Goal: Task Accomplishment & Management: Manage account settings

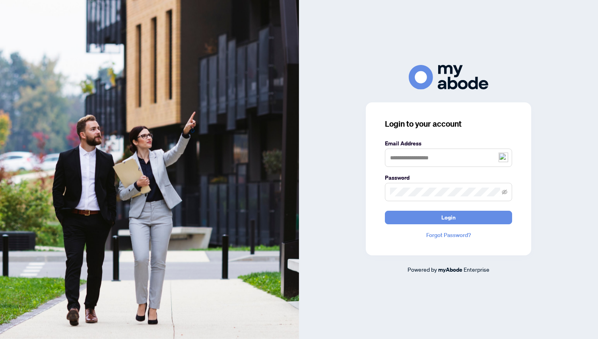
type input "**********"
click at [520, 60] on div "**********" at bounding box center [448, 169] width 299 height 339
click at [443, 218] on span "Login" at bounding box center [449, 217] width 14 height 13
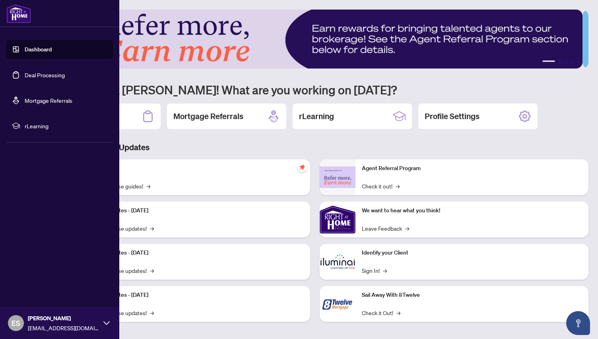
click at [36, 74] on link "Deal Processing" at bounding box center [45, 74] width 40 height 7
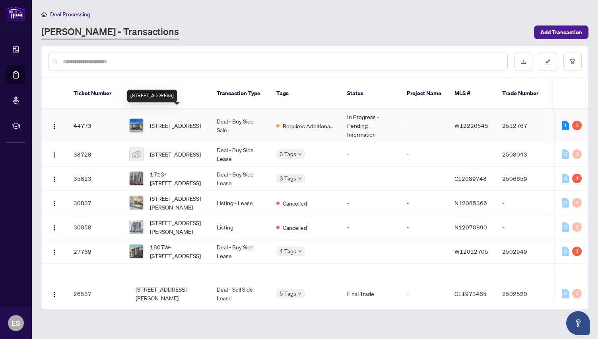
click at [166, 121] on span "[STREET_ADDRESS]" at bounding box center [175, 125] width 51 height 9
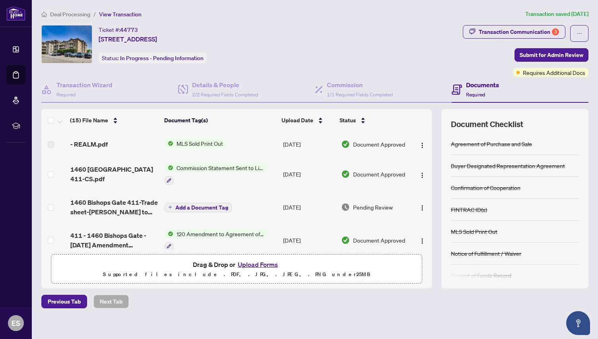
click at [251, 263] on button "Upload Forms" at bounding box center [258, 264] width 45 height 10
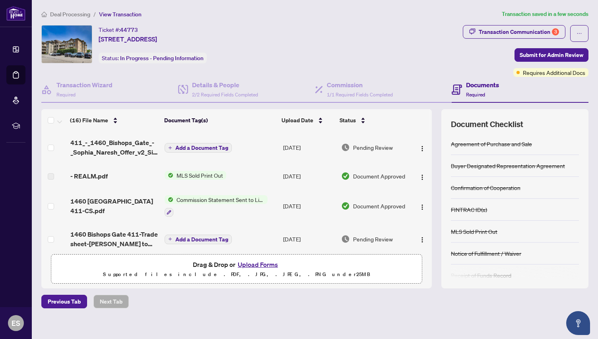
click at [201, 146] on span "Add a Document Tag" at bounding box center [201, 148] width 53 height 6
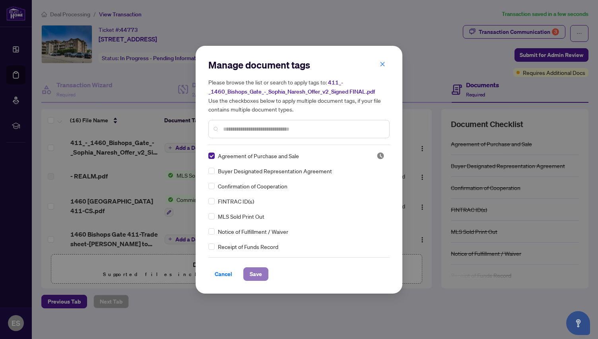
click at [251, 268] on span "Save" at bounding box center [256, 273] width 12 height 13
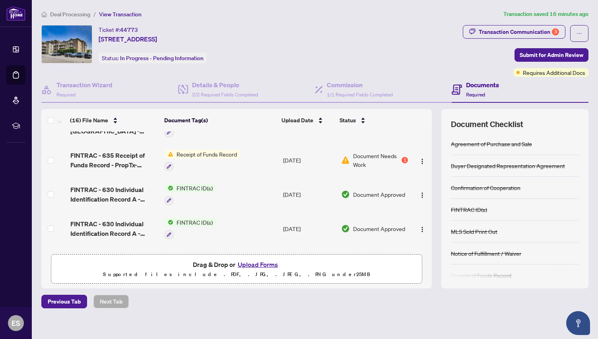
scroll to position [216, 0]
click at [402, 159] on div "1" at bounding box center [405, 160] width 6 height 6
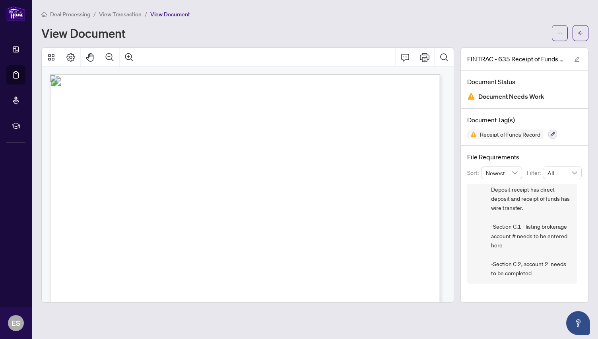
scroll to position [520, 0]
